Goal: Task Accomplishment & Management: Complete application form

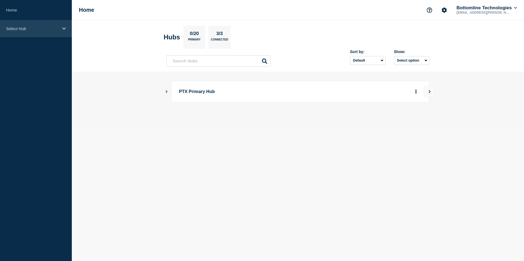
click at [53, 27] on p "Select Hub" at bounding box center [32, 28] width 53 height 5
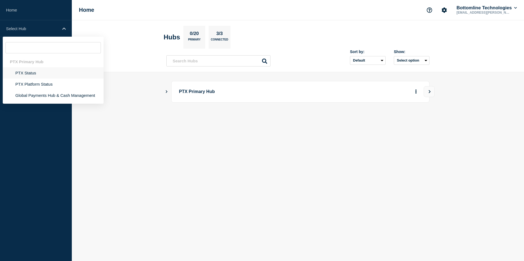
click at [25, 79] on li "PTX Status" at bounding box center [53, 84] width 101 height 11
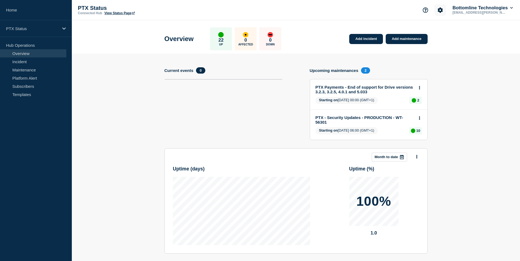
click at [439, 13] on button "Account settings" at bounding box center [440, 10] width 12 height 12
click at [30, 30] on p "PTX Status" at bounding box center [32, 28] width 53 height 5
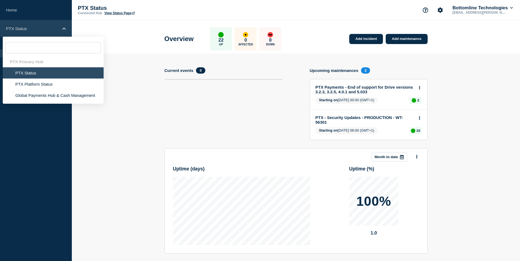
click at [30, 30] on p "PTX Status" at bounding box center [32, 28] width 53 height 5
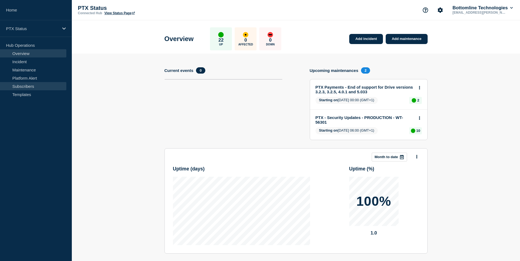
click at [25, 82] on link "Subscribers" at bounding box center [33, 86] width 66 height 8
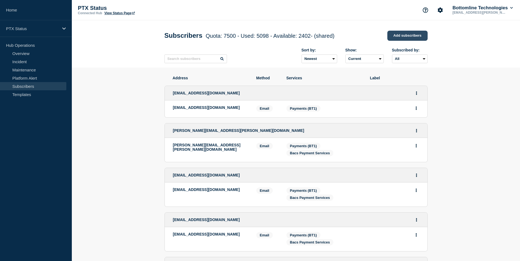
click at [402, 38] on link "Add subscribers" at bounding box center [407, 36] width 40 height 10
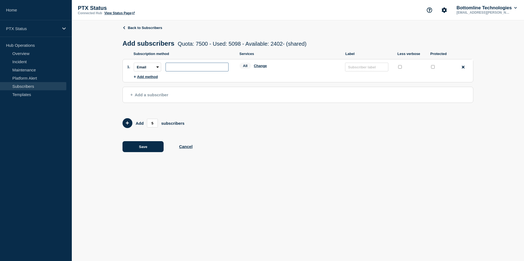
click at [175, 68] on input "subscription-address" at bounding box center [196, 67] width 63 height 9
paste input "[PERSON_NAME][EMAIL_ADDRESS][PERSON_NAME][DOMAIN_NAME]"
type input "[PERSON_NAME][EMAIL_ADDRESS][PERSON_NAME][DOMAIN_NAME]"
click at [259, 67] on button "Change" at bounding box center [260, 66] width 13 height 4
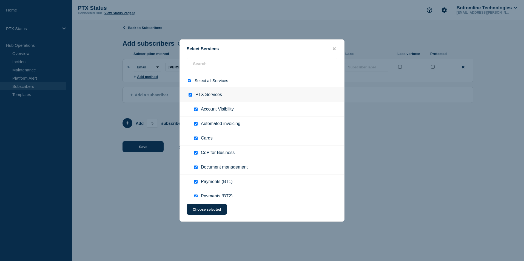
click at [190, 82] on input "select all checkbox" at bounding box center [190, 81] width 4 height 4
checkbox input "false"
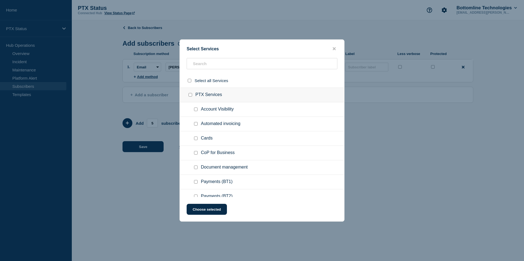
checkbox input "false"
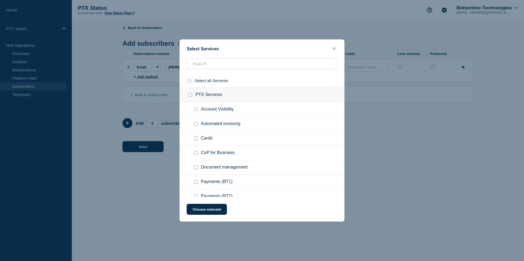
checkbox input "false"
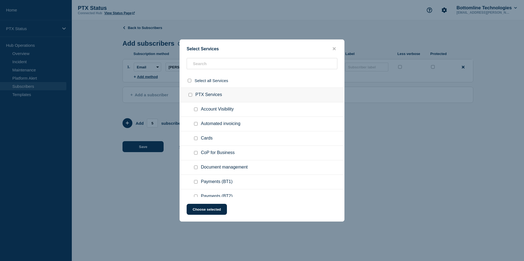
checkbox input "false"
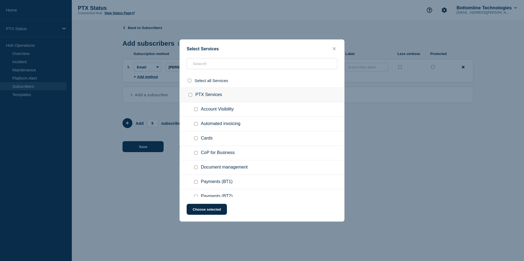
checkbox input "false"
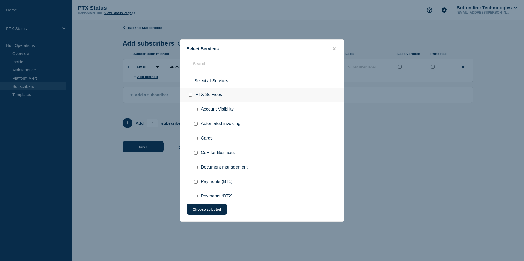
checkbox input "false"
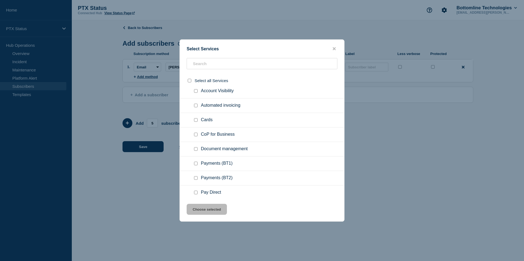
scroll to position [27, 0]
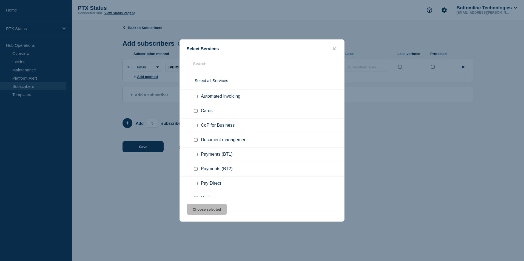
click at [195, 155] on input "Payments (BT1) checkbox" at bounding box center [196, 155] width 4 height 4
checkbox input "true"
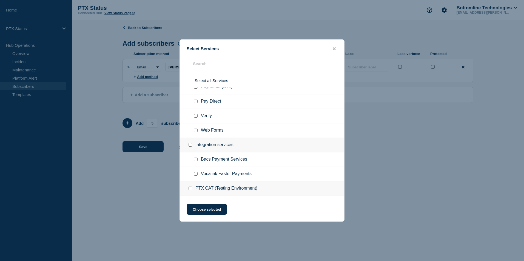
scroll to position [137, 0]
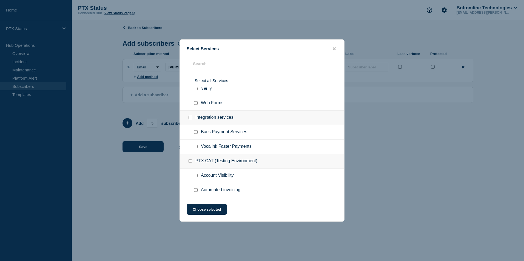
click at [195, 133] on input "Bacs Payment Services checkbox" at bounding box center [196, 132] width 4 height 4
checkbox input "true"
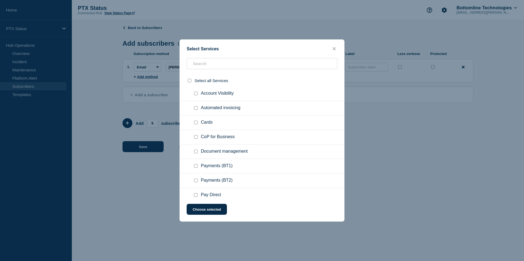
scroll to position [247, 0]
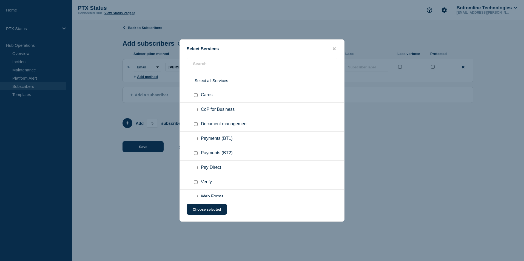
click at [197, 140] on input "Payments (BT1) checkbox" at bounding box center [196, 139] width 4 height 4
checkbox input "true"
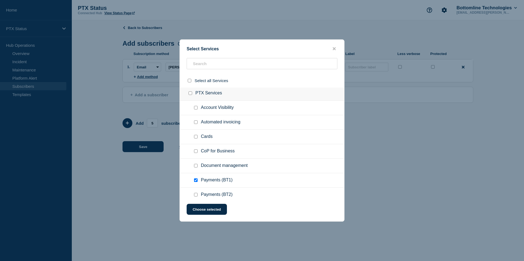
scroll to position [0, 0]
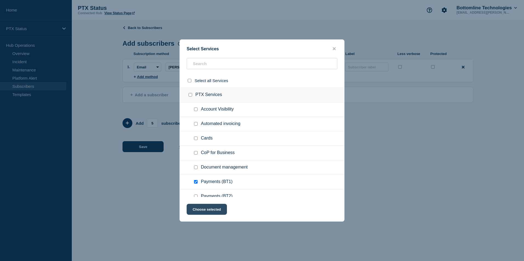
click at [198, 207] on button "Choose selected" at bounding box center [207, 209] width 40 height 11
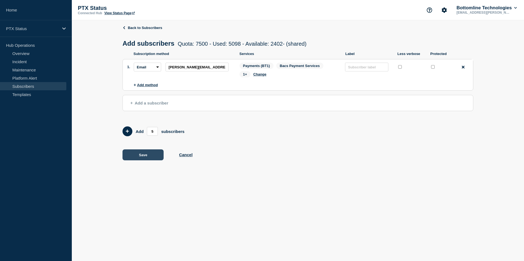
click at [142, 155] on button "Save" at bounding box center [142, 155] width 41 height 11
